Goal: Task Accomplishment & Management: Manage account settings

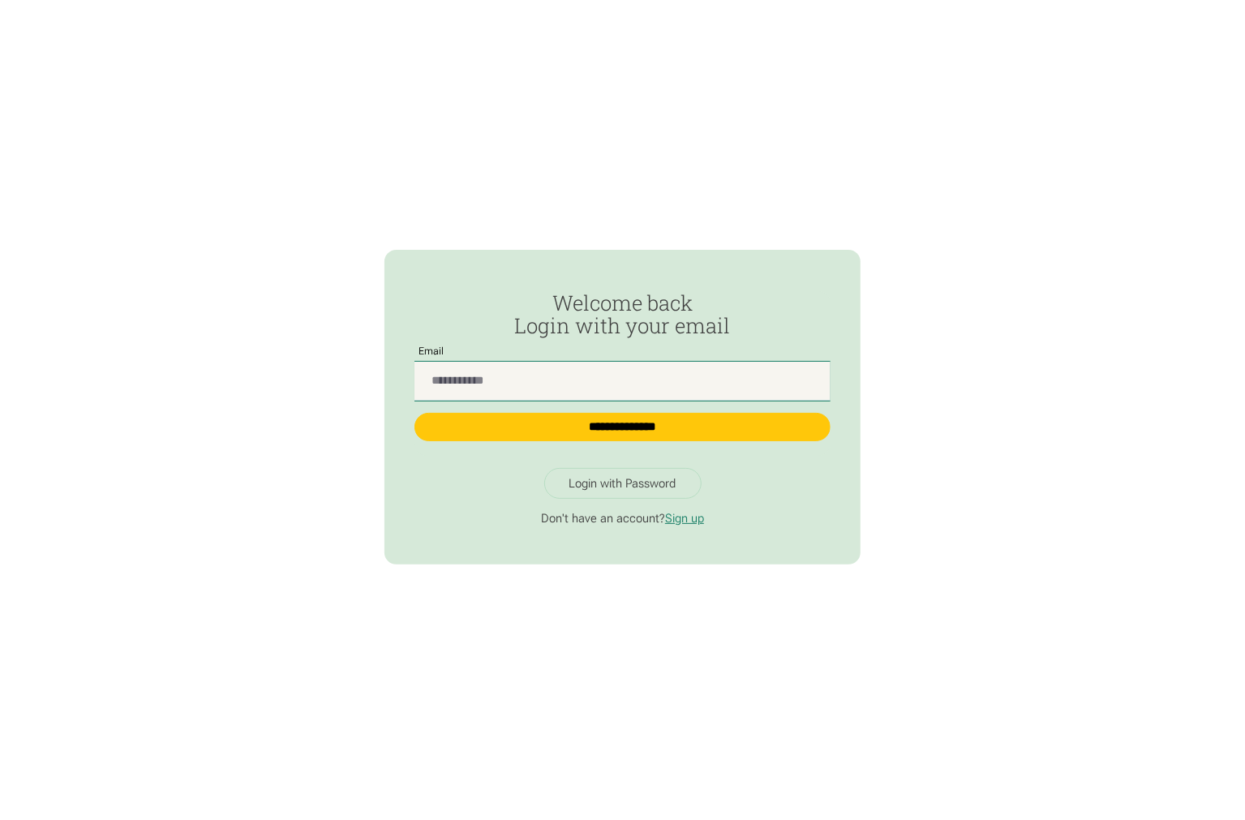
click at [481, 388] on input "Passwordless Login" at bounding box center [622, 381] width 417 height 39
type input "**********"
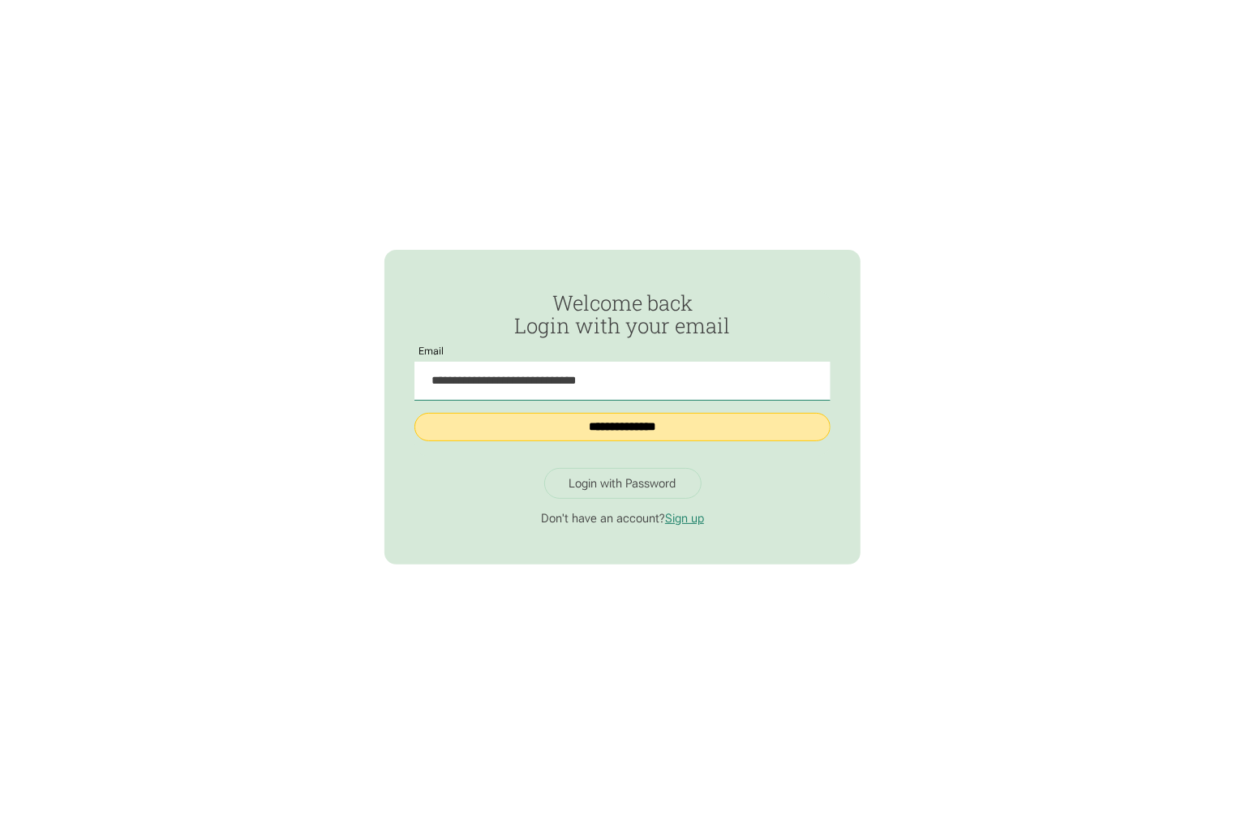
click at [576, 435] on input "**********" at bounding box center [622, 427] width 417 height 28
click at [625, 426] on input "**********" at bounding box center [622, 427] width 417 height 28
